Goal: Find specific page/section: Find specific page/section

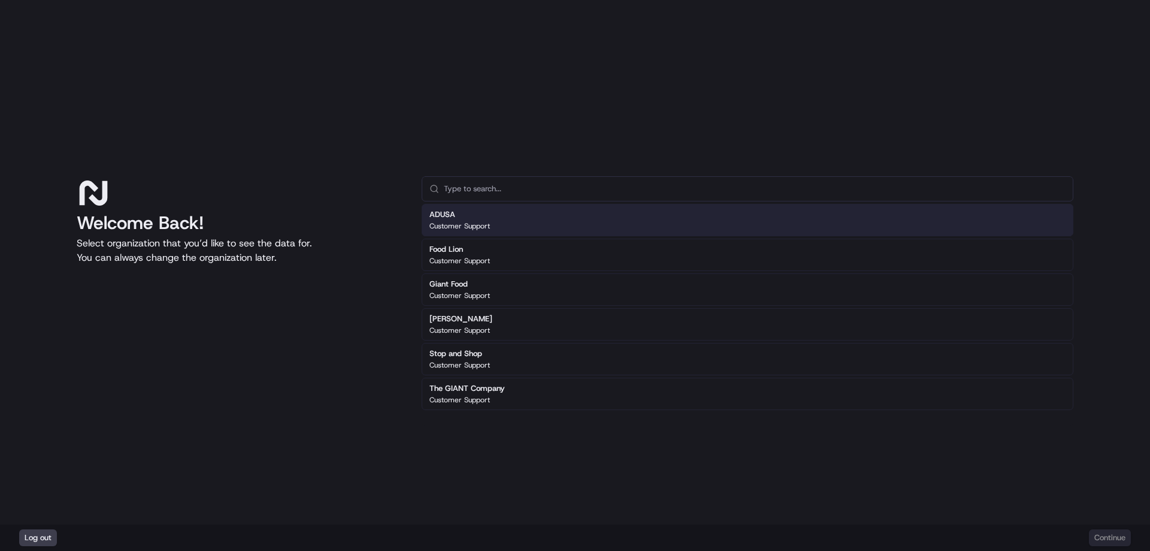
click at [473, 221] on p "Customer Support" at bounding box center [460, 226] width 61 height 10
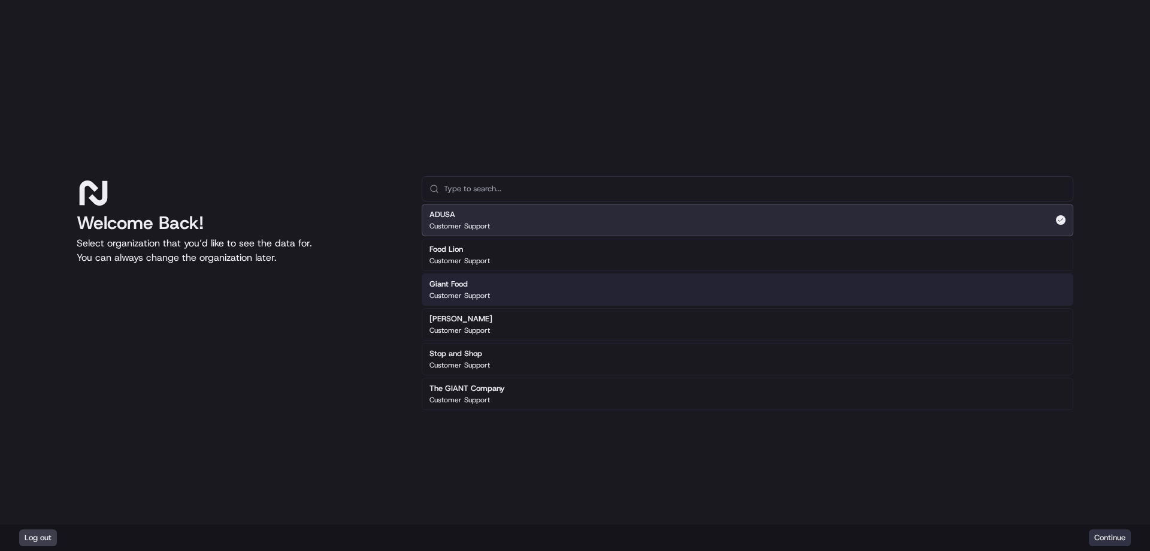
click at [1096, 540] on button "Continue" at bounding box center [1110, 537] width 42 height 17
